Goal: Ask a question

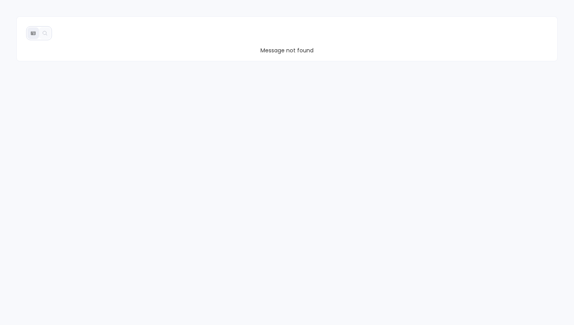
click at [181, 106] on div "Message not found" at bounding box center [287, 162] width 574 height 325
click at [170, 174] on div "Message not found" at bounding box center [287, 162] width 574 height 325
click at [35, 34] on icon at bounding box center [33, 33] width 4 height 4
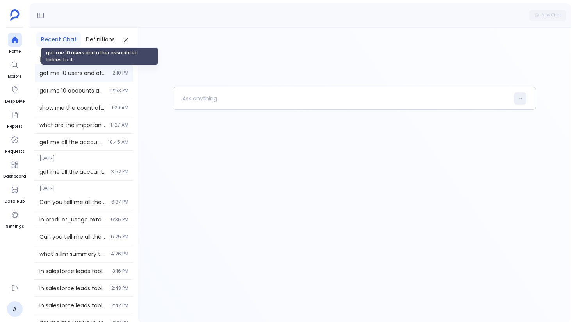
click at [73, 74] on span "get me 10 users and other associated tables to it" at bounding box center [73, 73] width 68 height 8
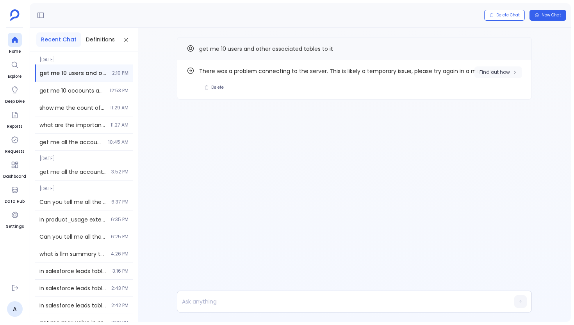
click at [499, 73] on span "Find out how" at bounding box center [495, 72] width 30 height 6
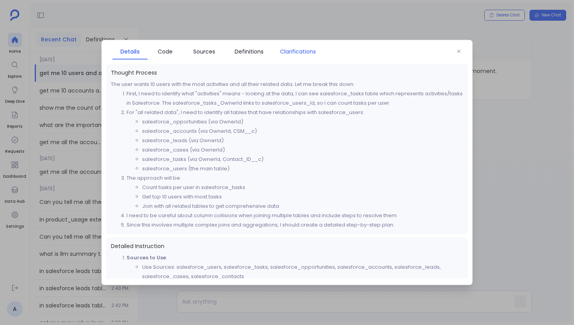
click at [311, 51] on span "Clarifications" at bounding box center [298, 51] width 36 height 9
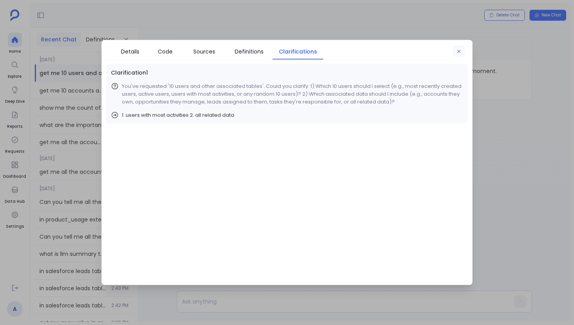
click at [460, 52] on icon "button" at bounding box center [459, 51] width 5 height 5
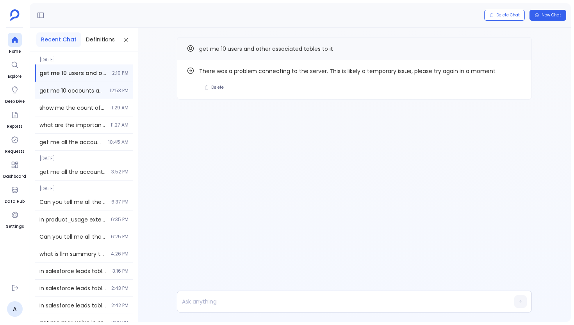
click at [55, 84] on div "get me 10 accounts and assocaited users deatils 12:53 PM" at bounding box center [84, 90] width 98 height 17
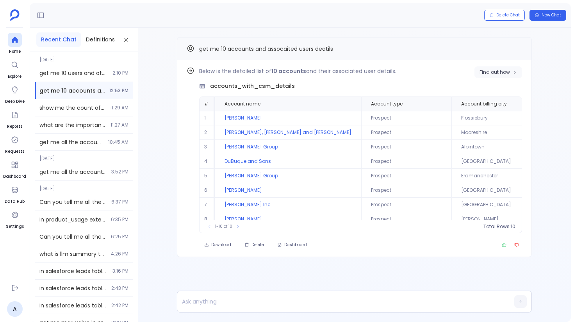
click at [493, 68] on button "Find out how" at bounding box center [499, 72] width 48 height 12
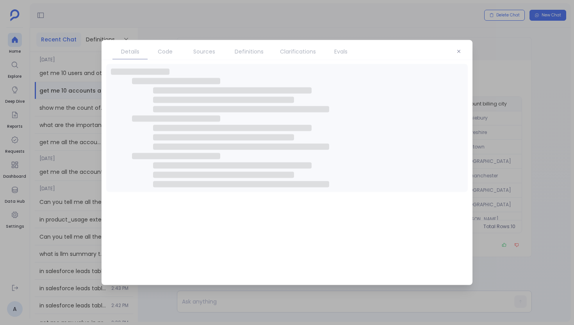
click at [249, 56] on link "Definitions" at bounding box center [249, 51] width 47 height 16
click at [252, 52] on span "Definitions" at bounding box center [249, 51] width 29 height 9
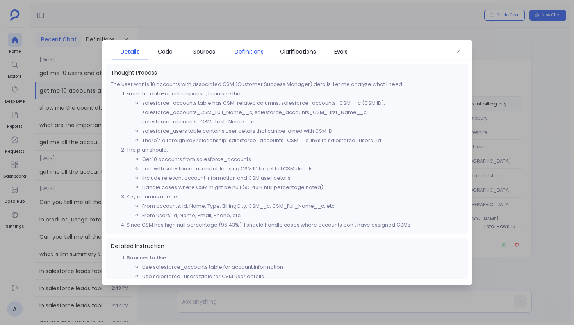
click at [252, 52] on span "Definitions" at bounding box center [249, 51] width 29 height 9
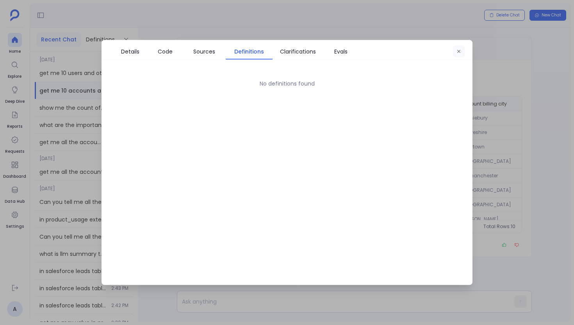
click at [459, 54] on button "button" at bounding box center [459, 52] width 12 height 12
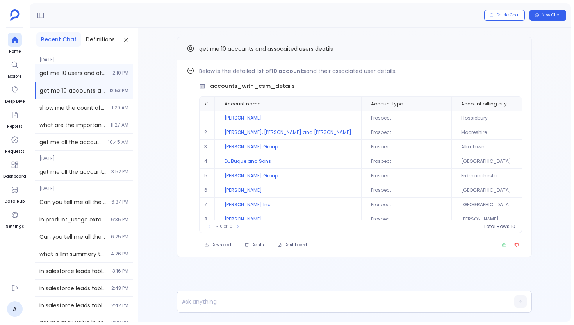
click at [113, 74] on span "2:10 PM" at bounding box center [121, 73] width 16 height 6
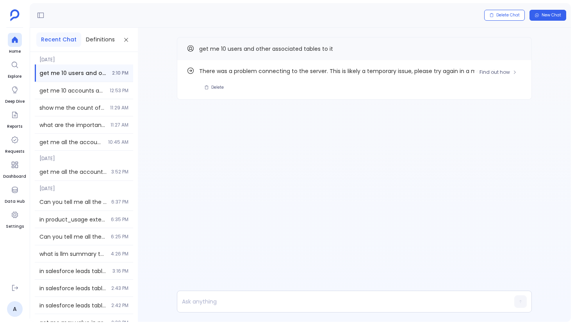
click at [515, 63] on div "Find out how There was a problem connecting to the server. This is likely a tem…" at bounding box center [354, 79] width 355 height 39
click at [499, 78] on button "Find out how" at bounding box center [499, 72] width 48 height 12
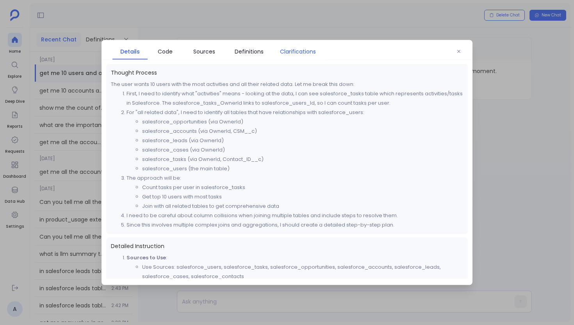
click at [290, 51] on span "Clarifications" at bounding box center [298, 51] width 36 height 9
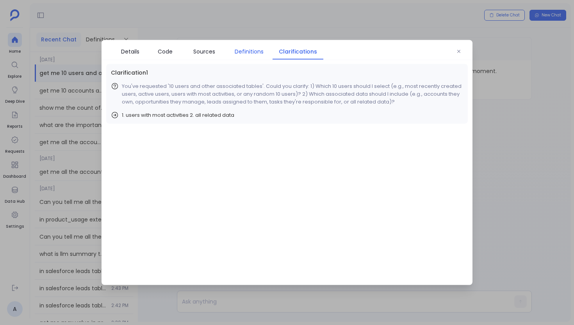
click at [252, 53] on span "Definitions" at bounding box center [249, 51] width 29 height 9
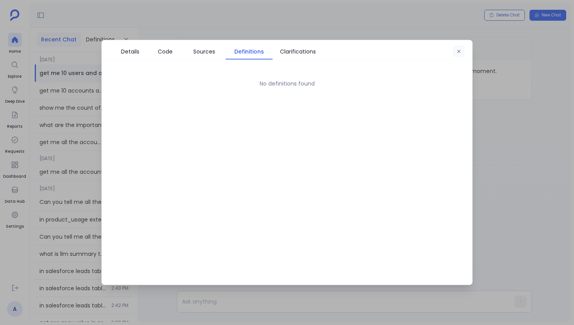
click at [456, 49] on button "button" at bounding box center [459, 52] width 12 height 12
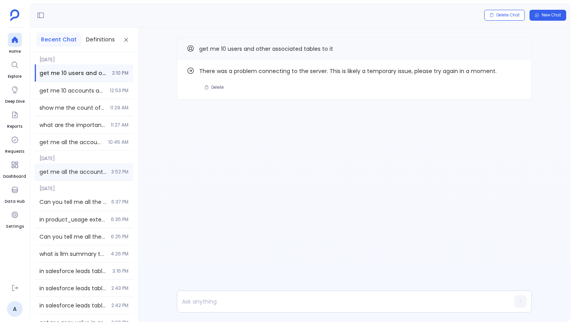
click at [101, 173] on span "get me all the accounts and opportuntites which have arr more than 500k and cre…" at bounding box center [72, 172] width 67 height 8
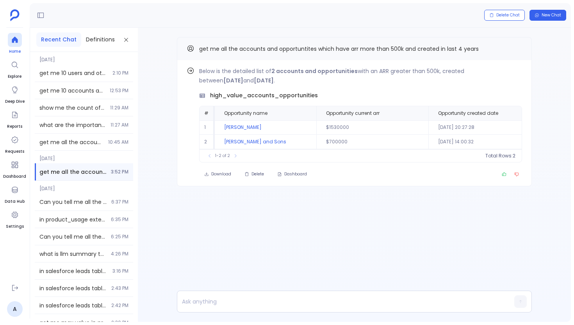
click at [20, 48] on span "Home" at bounding box center [15, 51] width 14 height 6
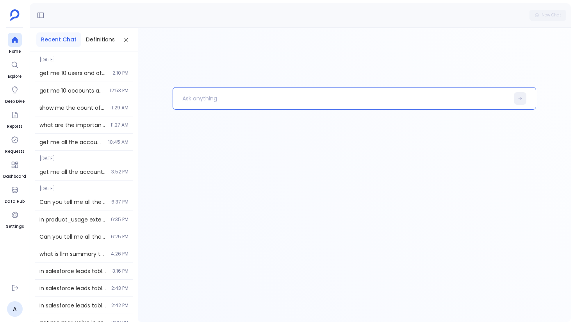
click at [219, 100] on p at bounding box center [341, 98] width 336 height 20
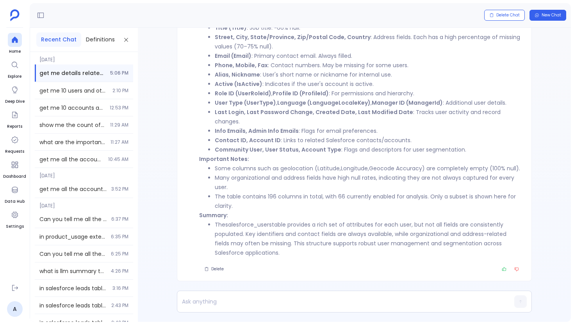
scroll to position [-161, 0]
